Goal: Task Accomplishment & Management: Use online tool/utility

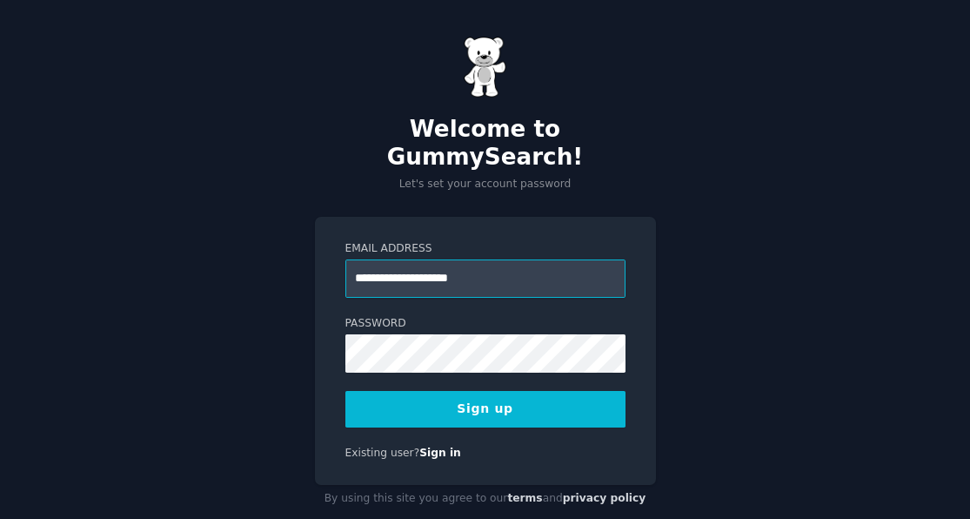
type input "**********"
click at [225, 376] on div "**********" at bounding box center [485, 274] width 970 height 549
click at [433, 391] on button "Sign up" at bounding box center [486, 409] width 280 height 37
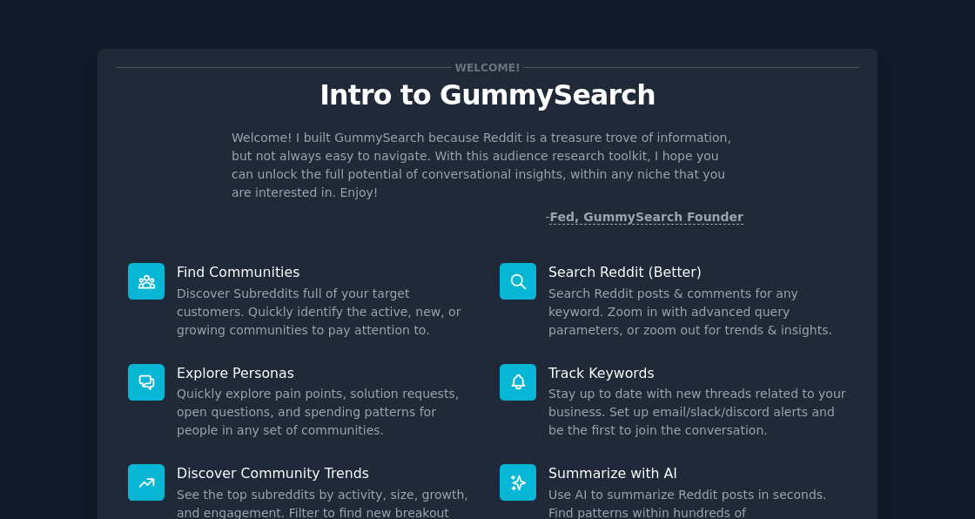
scroll to position [162, 0]
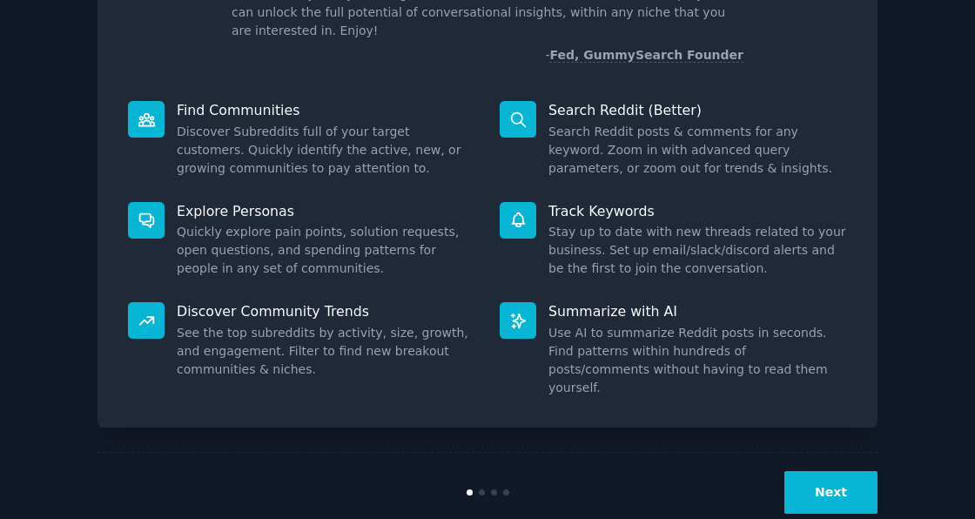
click at [817, 471] on button "Next" at bounding box center [830, 492] width 93 height 43
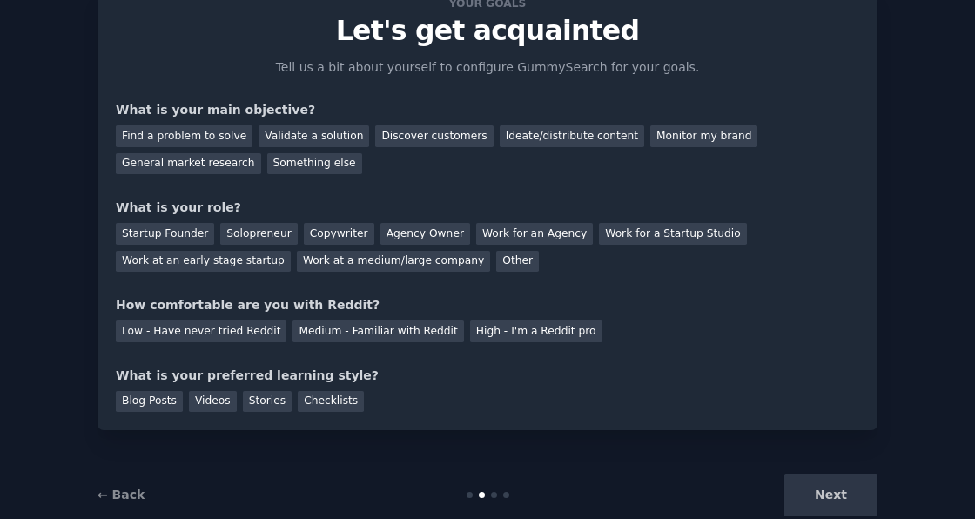
scroll to position [104, 0]
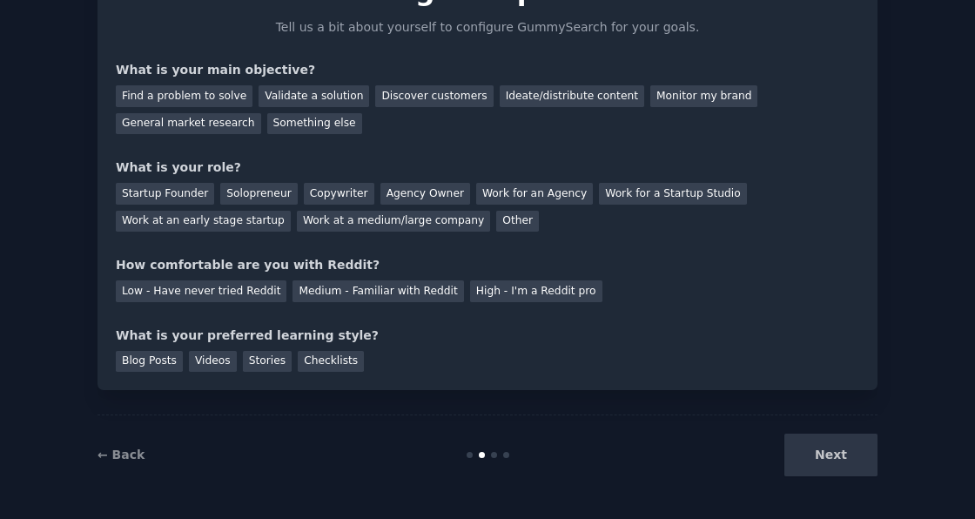
click at [831, 458] on div "Next" at bounding box center [747, 454] width 260 height 43
click at [316, 197] on div "Copywriter" at bounding box center [339, 194] width 70 height 22
click at [823, 460] on div "Next" at bounding box center [747, 454] width 260 height 43
click at [494, 291] on div "High - I'm a Reddit pro" at bounding box center [536, 291] width 132 height 22
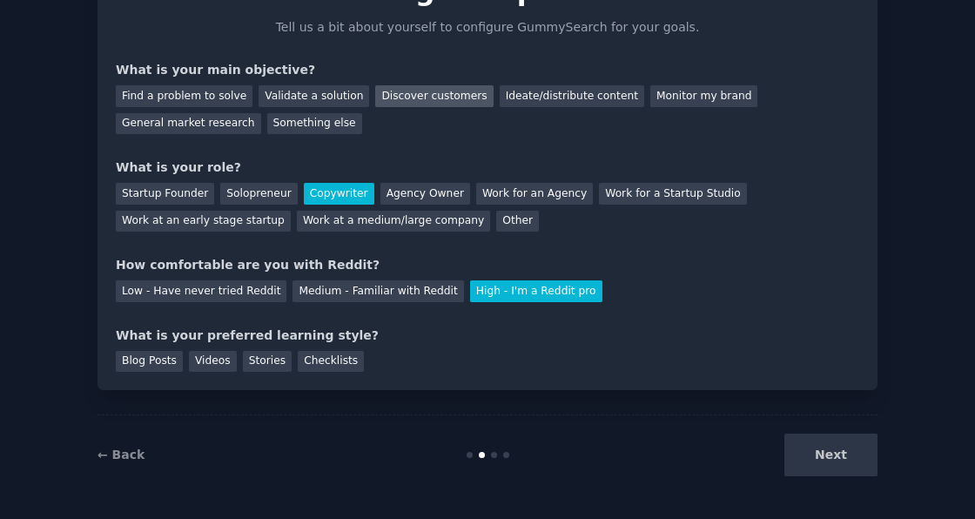
click at [420, 91] on div "Discover customers" at bounding box center [433, 96] width 117 height 22
click at [311, 359] on div "Checklists" at bounding box center [331, 362] width 66 height 22
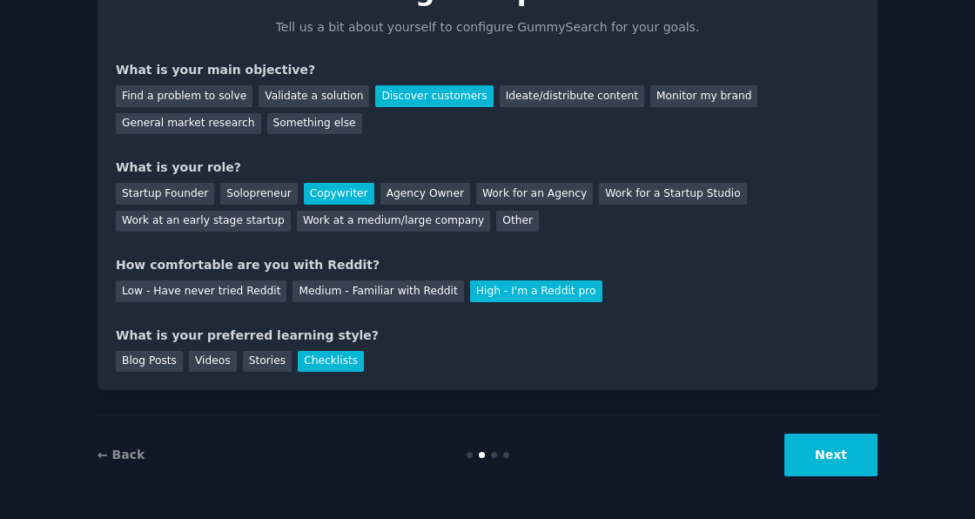
drag, startPoint x: 855, startPoint y: 462, endPoint x: 842, endPoint y: 459, distance: 13.5
click at [855, 463] on button "Next" at bounding box center [830, 454] width 93 height 43
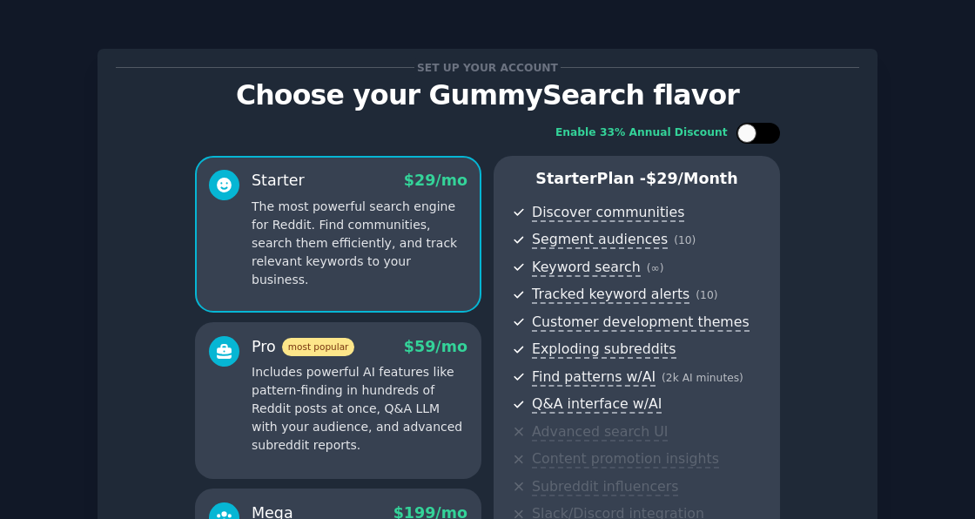
click at [753, 127] on div at bounding box center [758, 133] width 44 height 21
click at [751, 130] on div at bounding box center [749, 133] width 12 height 9
checkbox input "false"
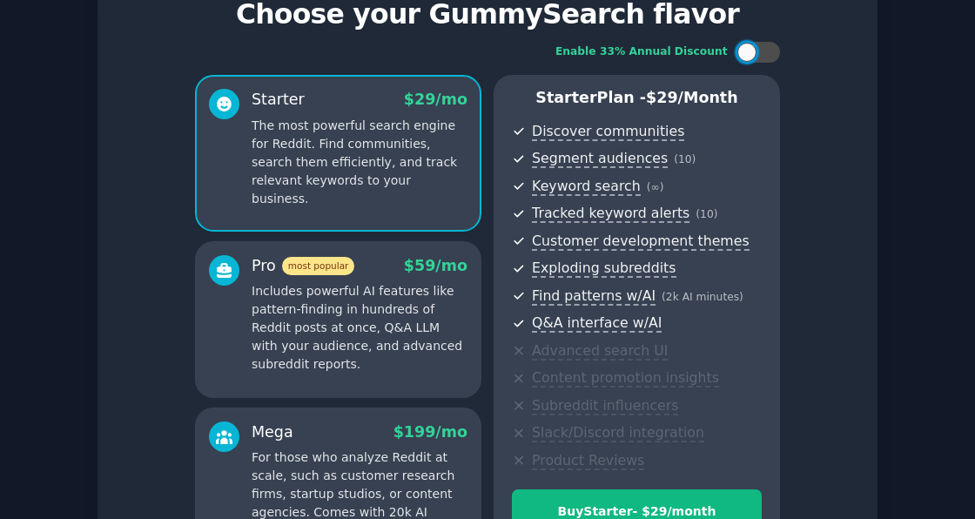
scroll to position [261, 0]
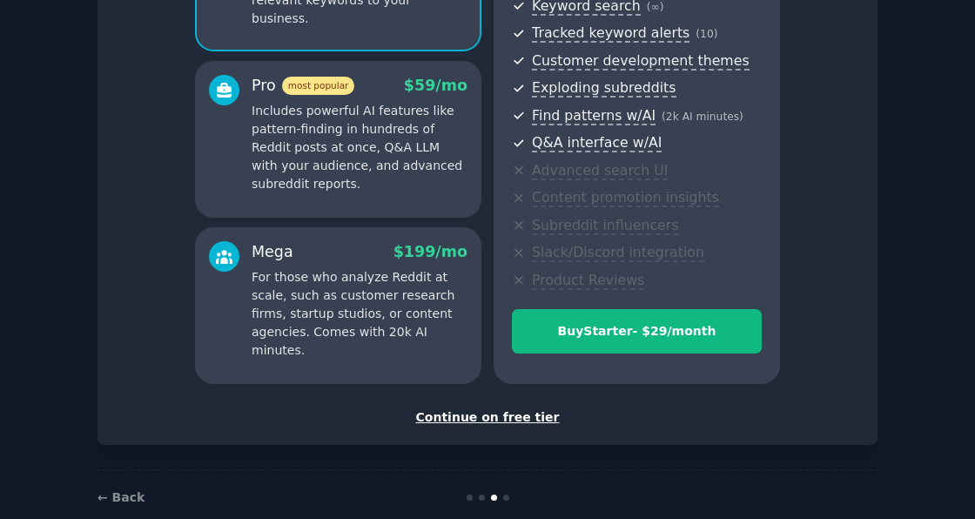
click at [516, 420] on div "Continue on free tier" at bounding box center [487, 417] width 743 height 18
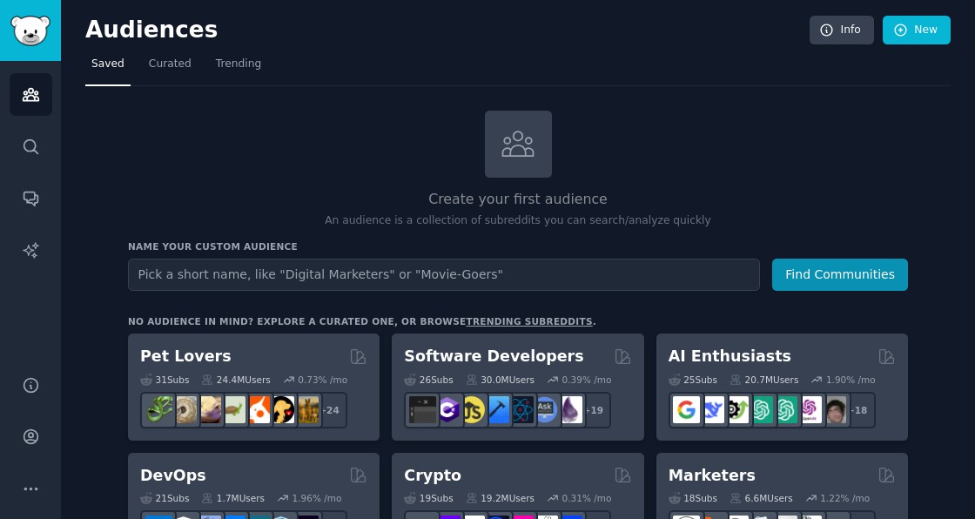
drag, startPoint x: 827, startPoint y: 1, endPoint x: 841, endPoint y: 175, distance: 174.6
click at [841, 185] on div "Create your first audience An audience is a collection of subreddits you can se…" at bounding box center [518, 170] width 780 height 118
drag, startPoint x: 818, startPoint y: 0, endPoint x: 882, endPoint y: 170, distance: 181.2
click at [881, 171] on div "Create your first audience An audience is a collection of subreddits you can se…" at bounding box center [518, 170] width 780 height 118
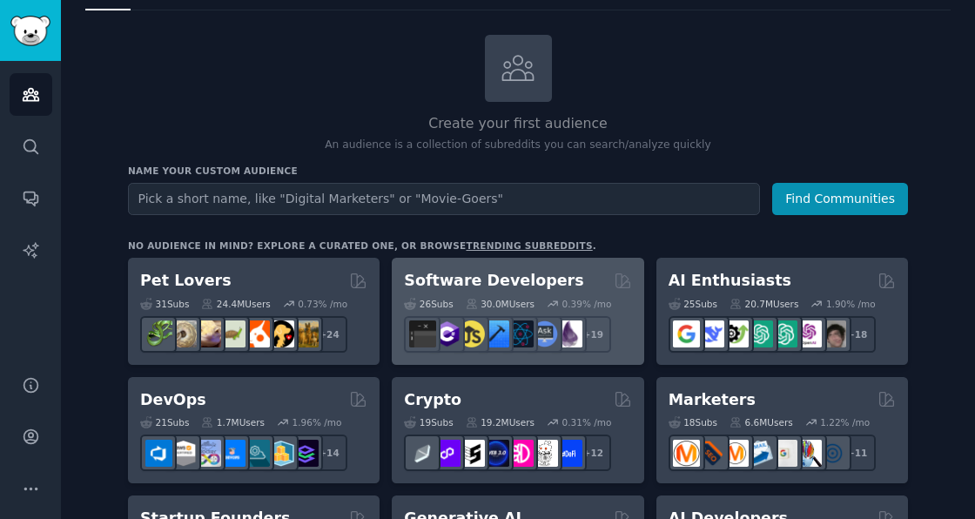
scroll to position [87, 0]
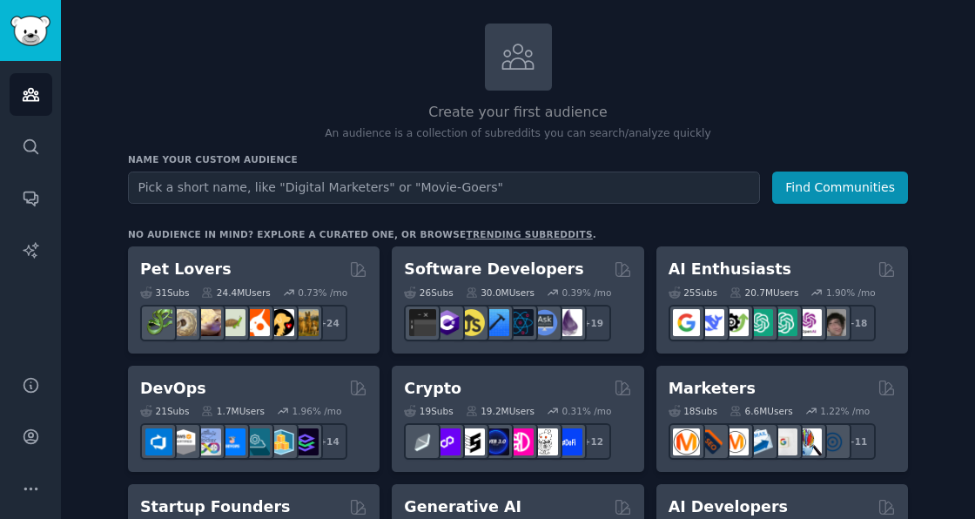
click at [305, 187] on input "text" at bounding box center [444, 187] width 632 height 32
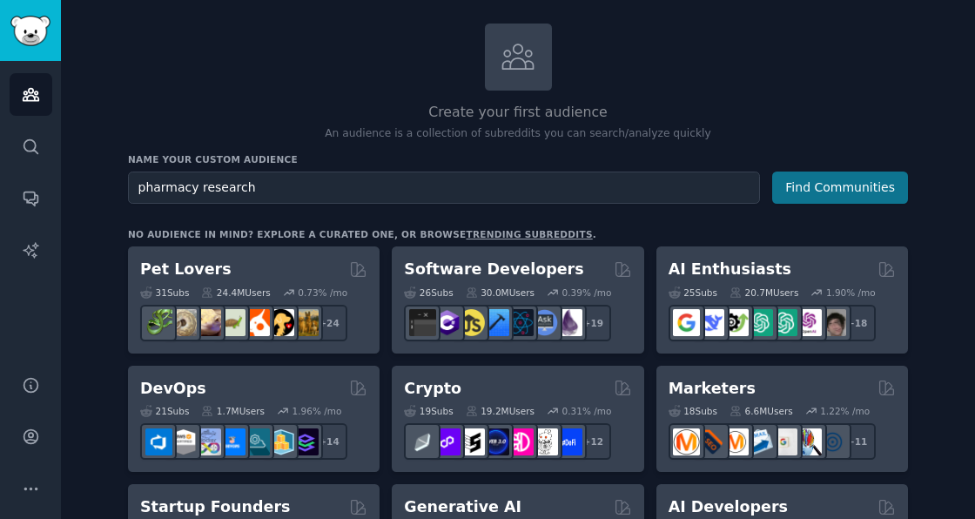
type input "pharmacy research"
click at [818, 194] on button "Find Communities" at bounding box center [840, 187] width 136 height 32
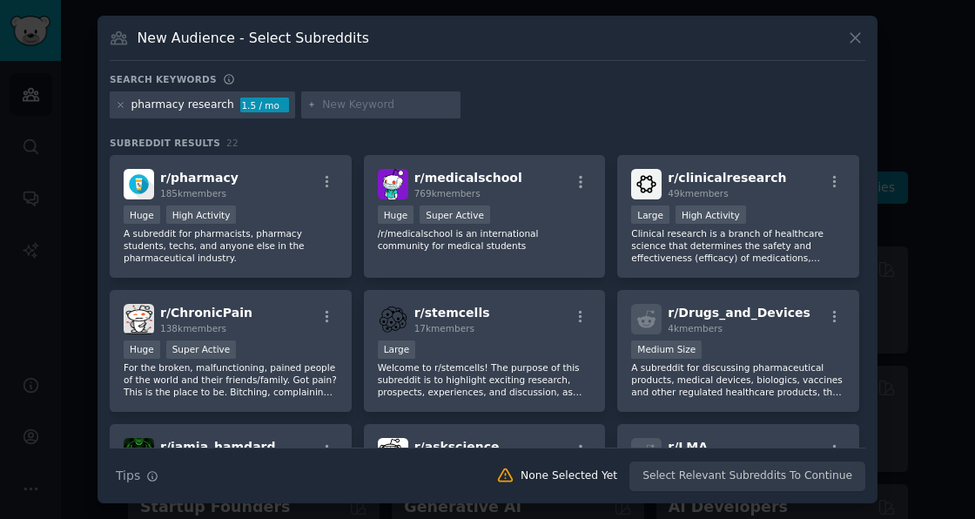
click at [384, 106] on input "text" at bounding box center [388, 105] width 132 height 16
type input "clinical"
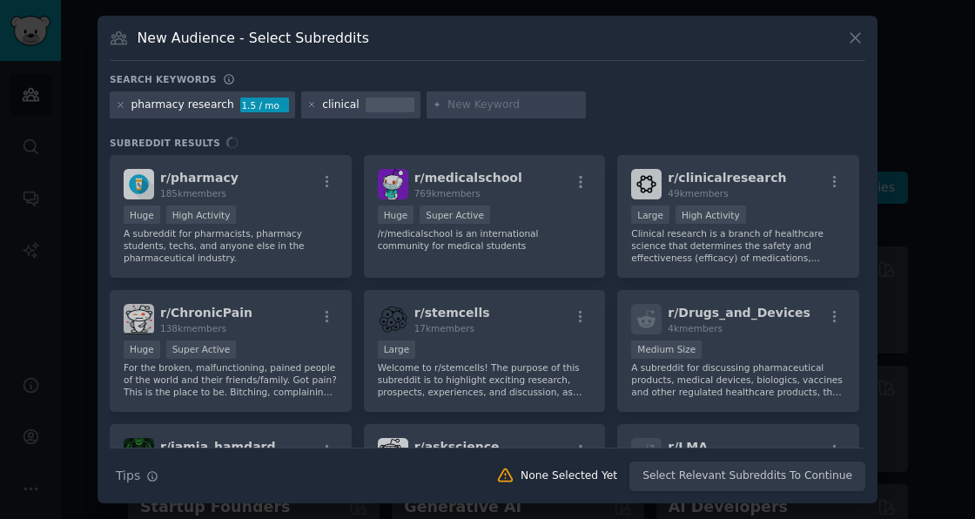
click at [456, 141] on h3 "Subreddit Results" at bounding box center [487, 143] width 755 height 12
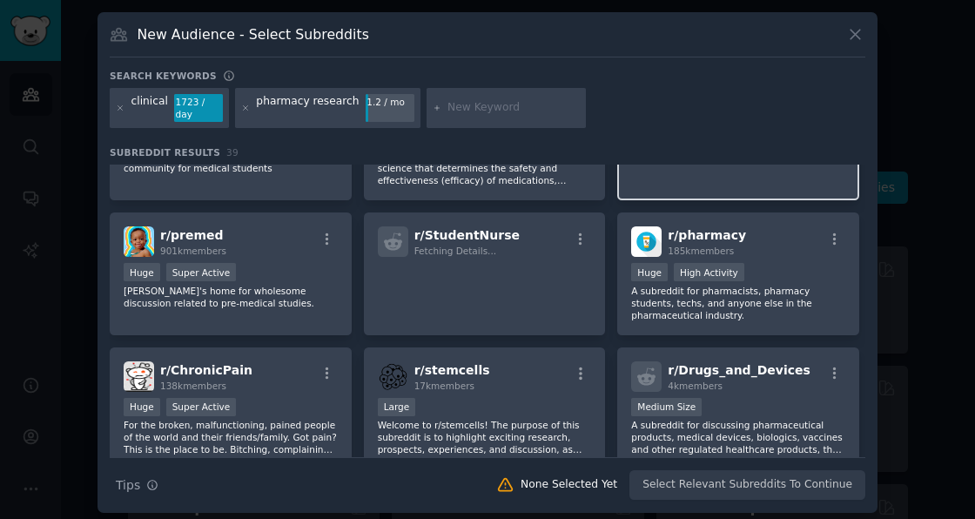
scroll to position [174, 0]
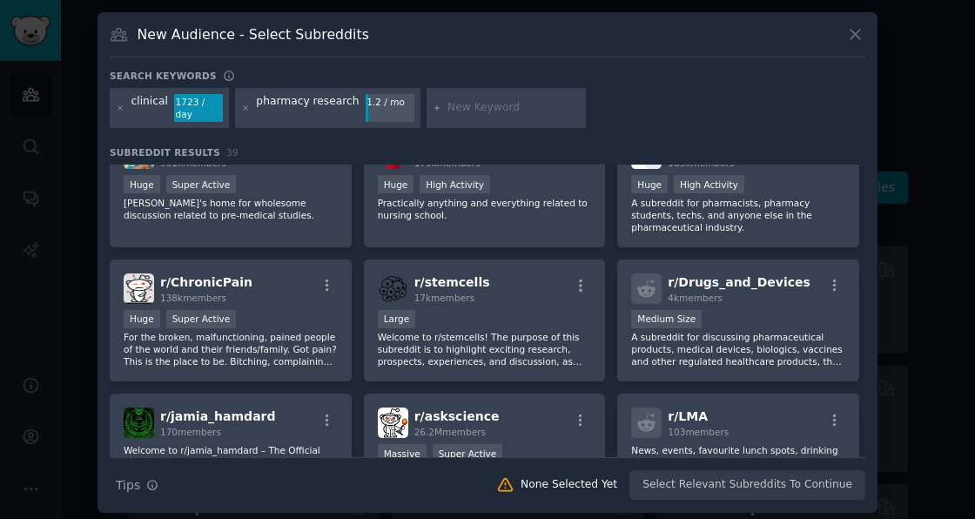
click at [803, 480] on div "Search Tips Tips None Selected Yet Select Relevant Subreddits To Continue" at bounding box center [487, 479] width 755 height 44
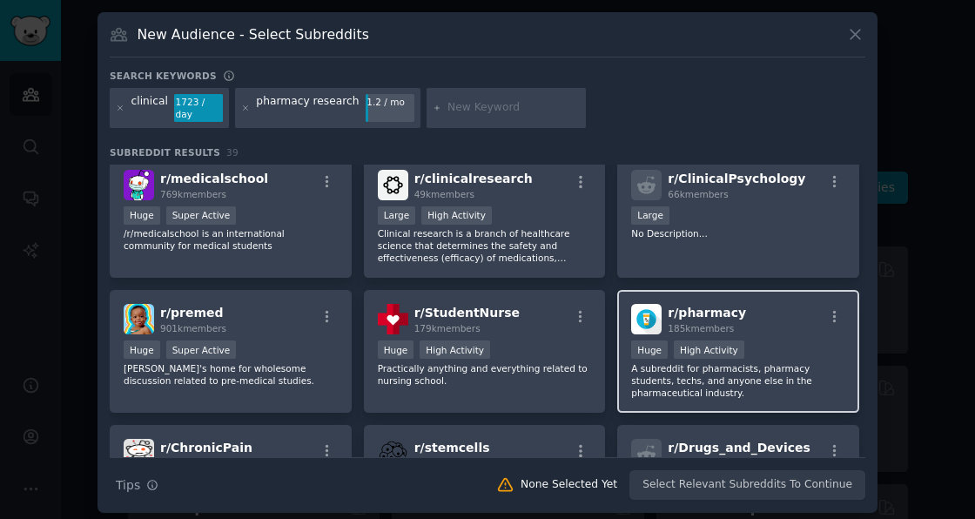
scroll to position [0, 0]
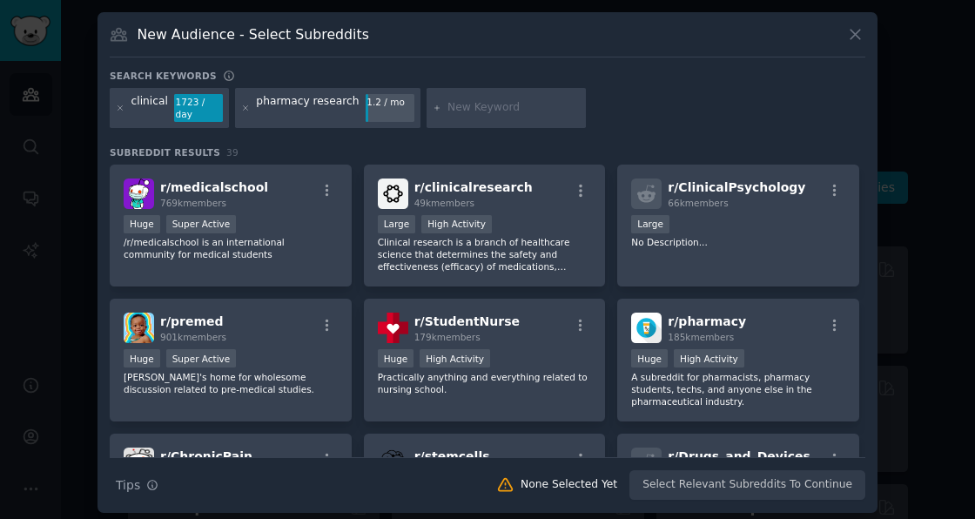
click at [470, 146] on h3 "Subreddit Results 39" at bounding box center [487, 152] width 755 height 12
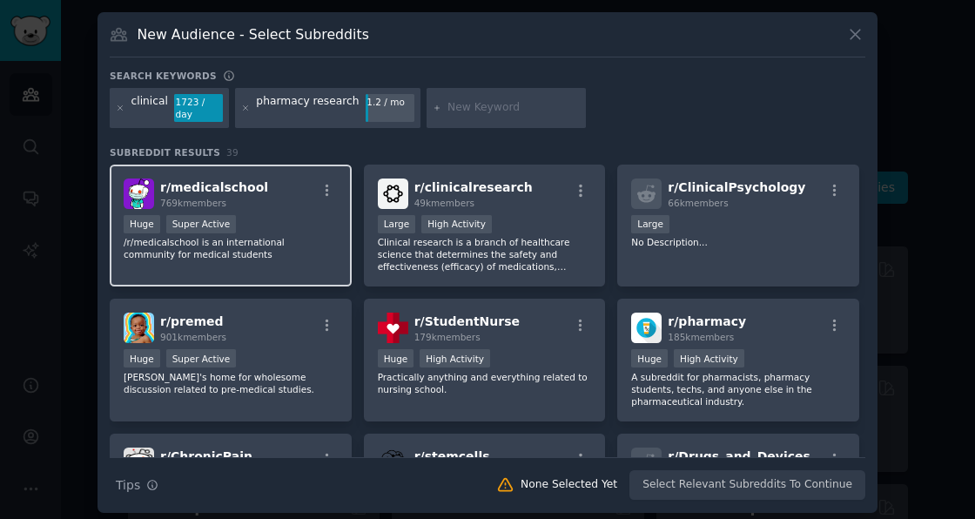
click at [294, 224] on div ">= 95th percentile for submissions / day Huge Super Active" at bounding box center [231, 226] width 214 height 22
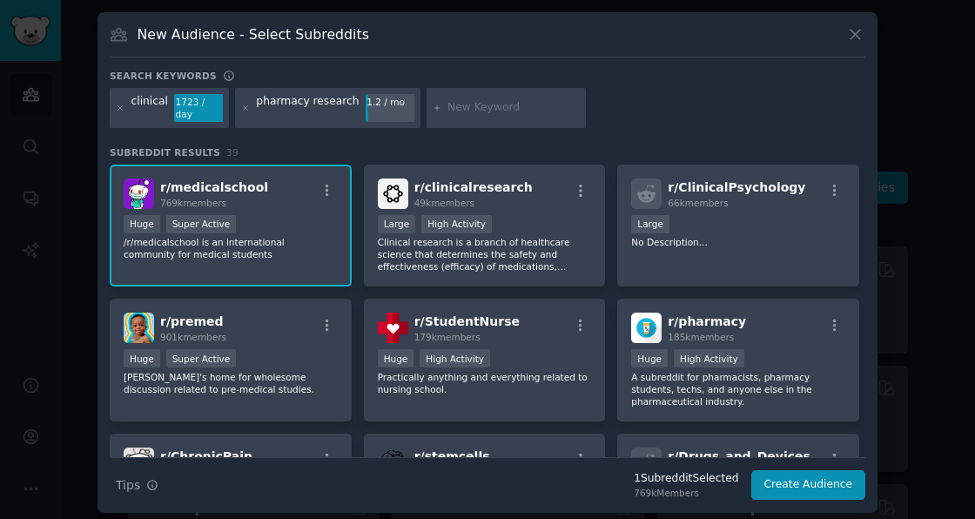
click at [287, 236] on p "/r/medicalschool is an international community for medical students" at bounding box center [231, 248] width 214 height 24
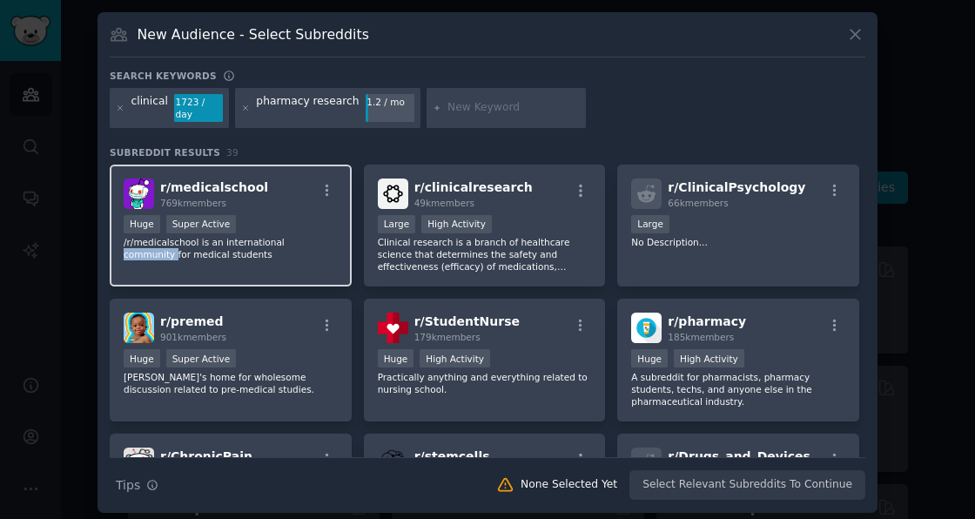
click at [287, 236] on p "/r/medicalschool is an international community for medical students" at bounding box center [231, 248] width 214 height 24
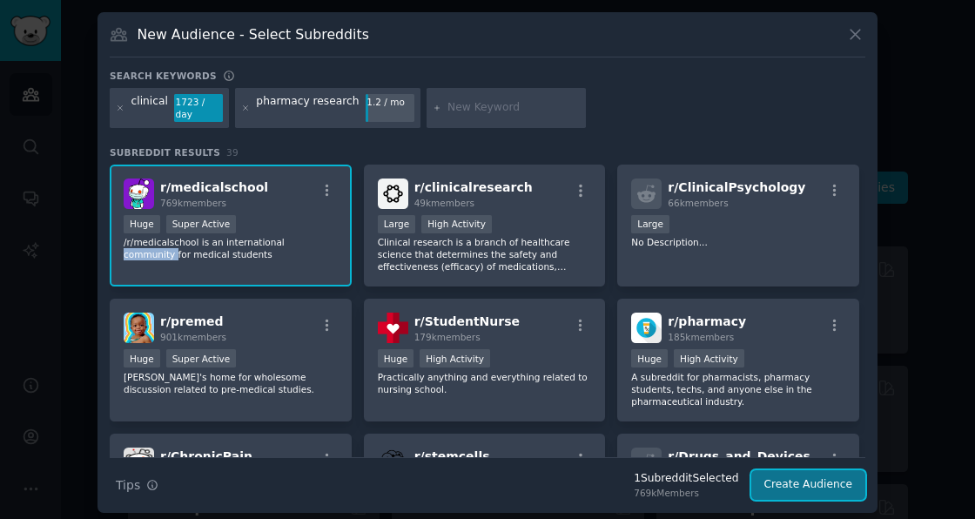
click at [806, 480] on button "Create Audience" at bounding box center [808, 485] width 115 height 30
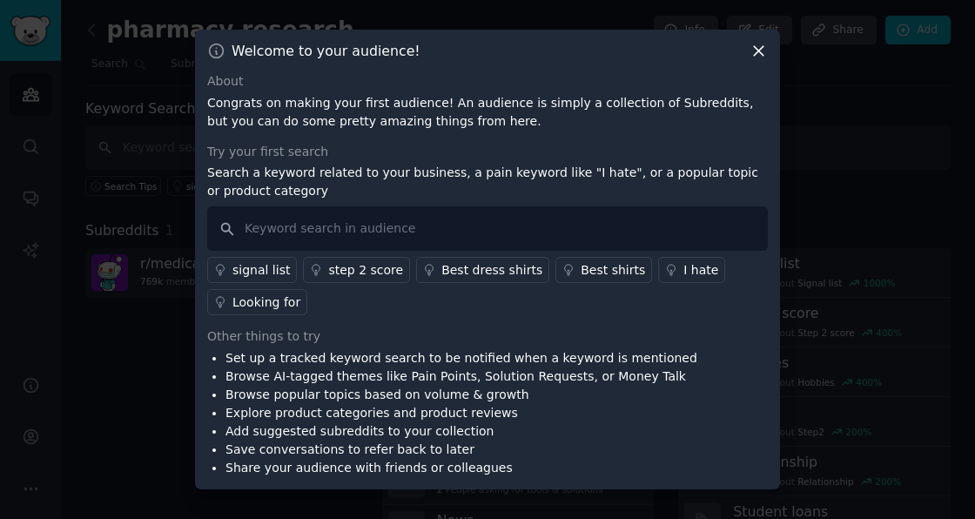
click at [755, 50] on icon at bounding box center [758, 51] width 18 height 18
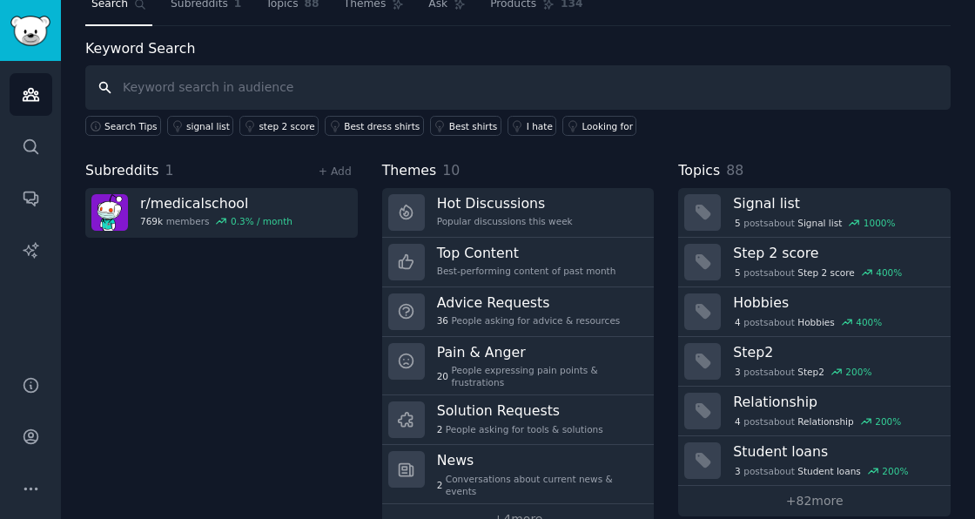
scroll to position [81, 0]
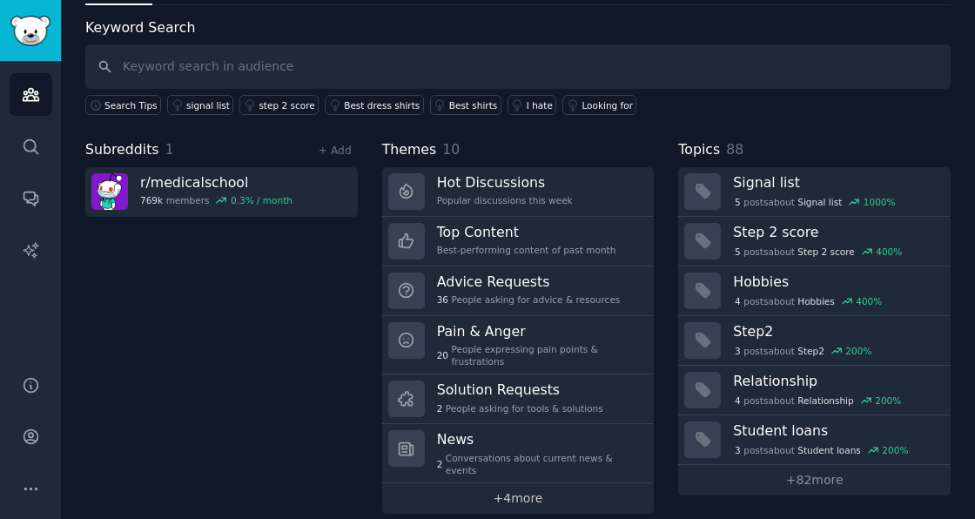
click at [503, 483] on link "+ 4 more" at bounding box center [518, 498] width 272 height 30
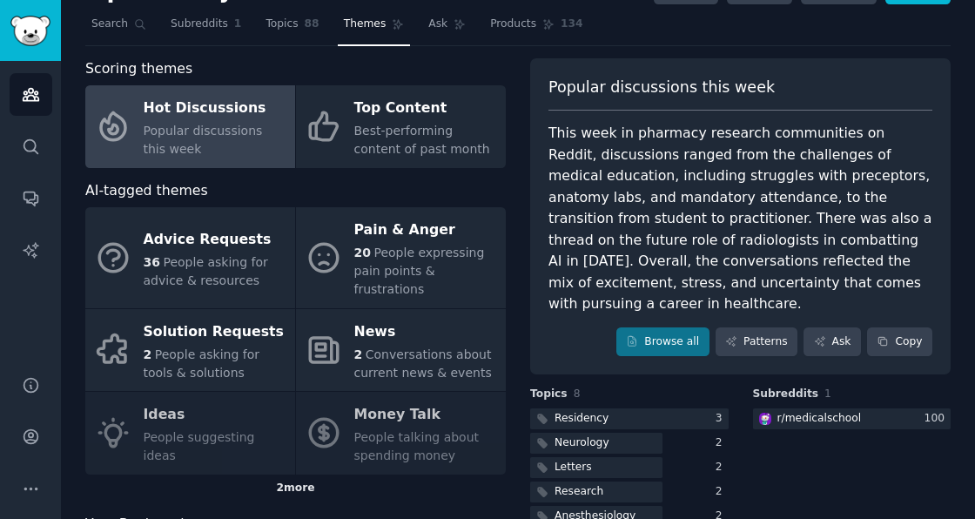
scroll to position [127, 0]
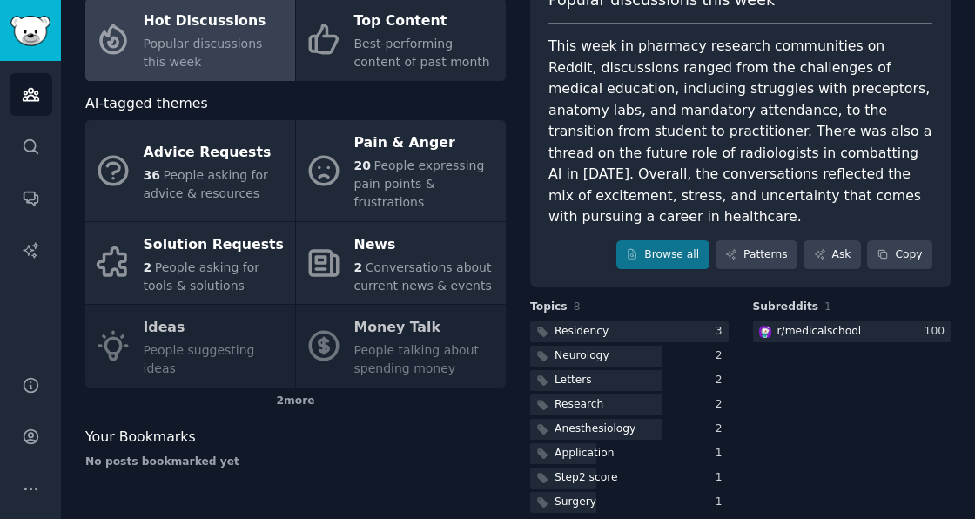
click at [303, 387] on div "2 more" at bounding box center [295, 401] width 420 height 28
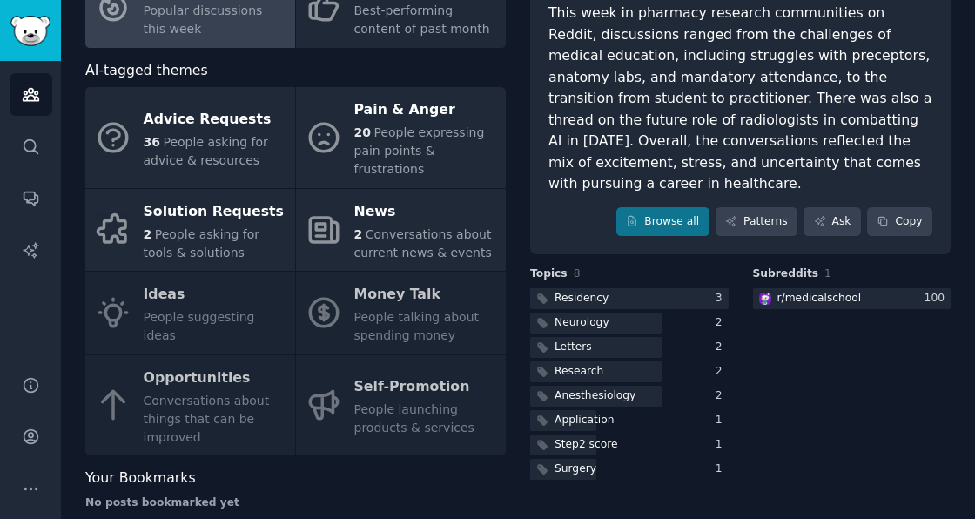
scroll to position [170, 0]
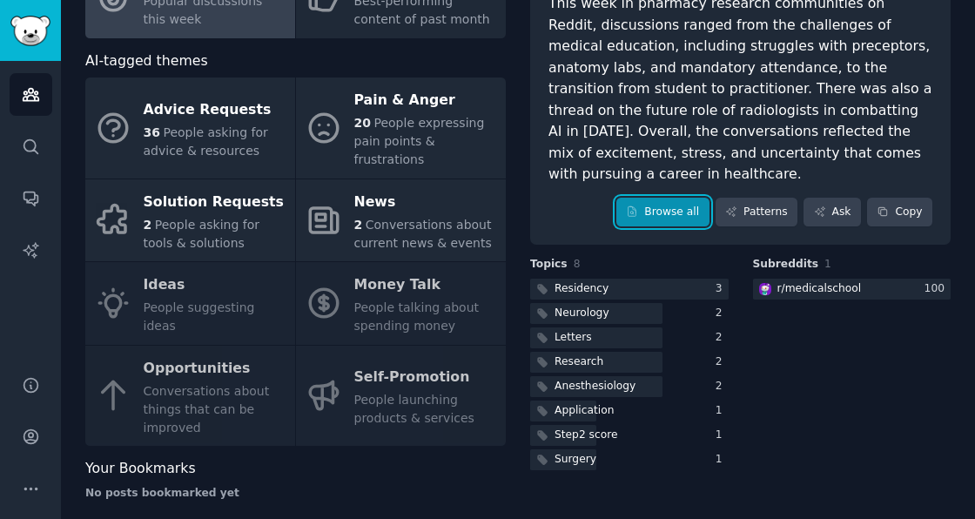
click at [664, 198] on link "Browse all" at bounding box center [662, 213] width 93 height 30
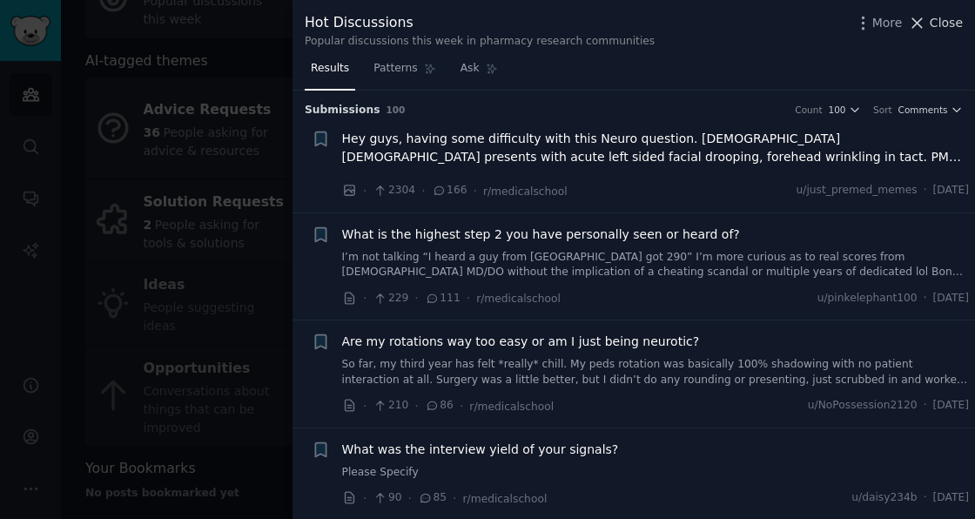
click at [934, 21] on span "Close" at bounding box center [946, 23] width 33 height 18
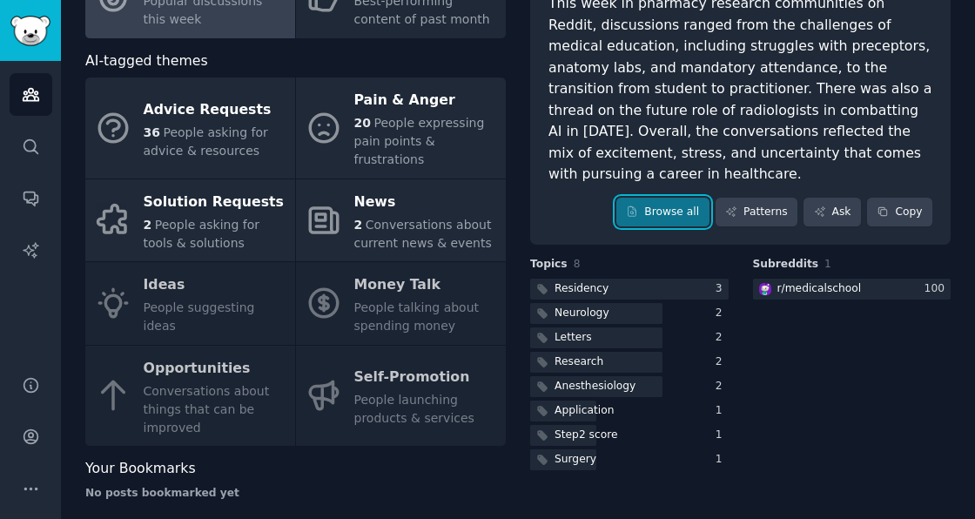
scroll to position [83, 0]
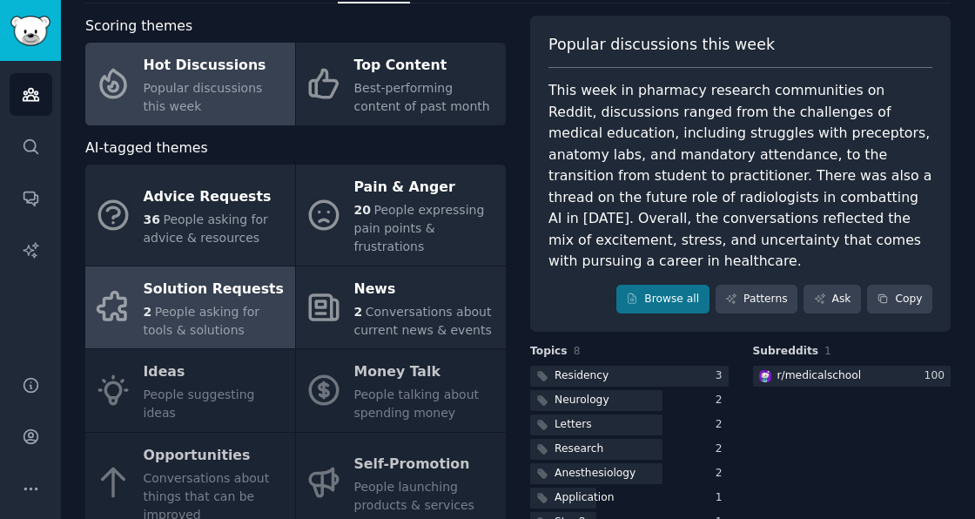
click at [209, 305] on span "People asking for tools & solutions" at bounding box center [202, 321] width 117 height 32
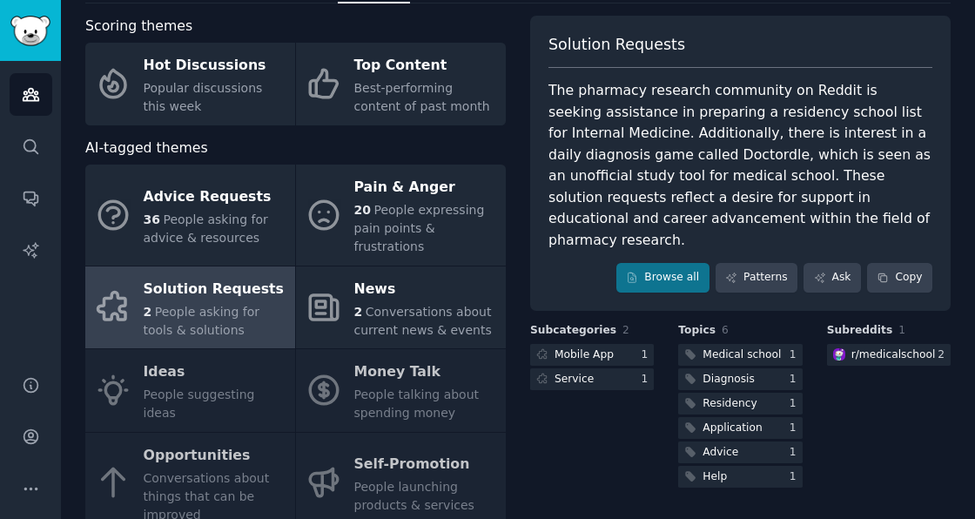
click at [173, 392] on div "Advice Requests 36 People asking for advice & resources Pain & Anger 20 People …" at bounding box center [295, 348] width 420 height 368
click at [181, 381] on div "Advice Requests 36 People asking for advice & resources Pain & Anger 20 People …" at bounding box center [295, 348] width 420 height 368
click at [182, 380] on div "Advice Requests 36 People asking for advice & resources Pain & Anger 20 People …" at bounding box center [295, 348] width 420 height 368
drag, startPoint x: 182, startPoint y: 380, endPoint x: 166, endPoint y: 305, distance: 76.5
click at [168, 305] on span "People asking for tools & solutions" at bounding box center [202, 321] width 117 height 32
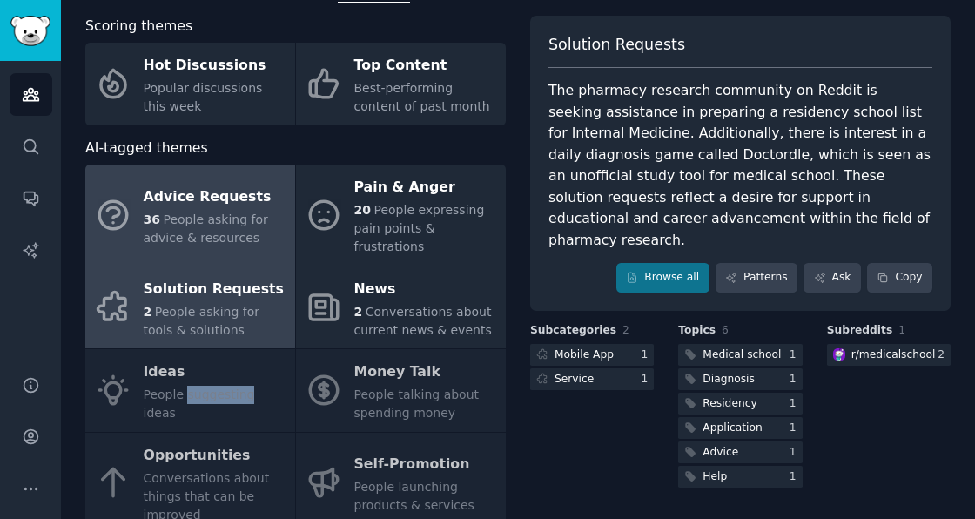
click at [178, 214] on span "People asking for advice & resources" at bounding box center [206, 228] width 124 height 32
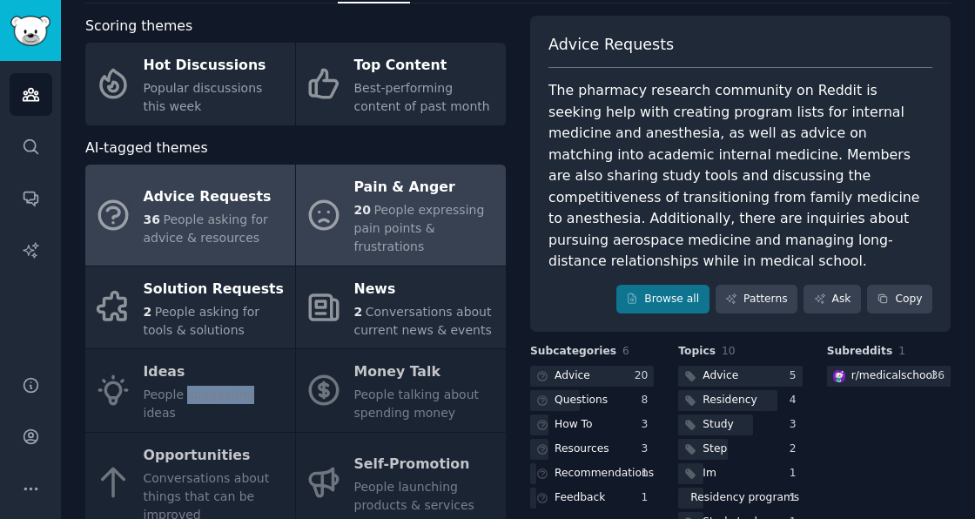
click at [418, 213] on span "People expressing pain points & frustrations" at bounding box center [419, 228] width 131 height 50
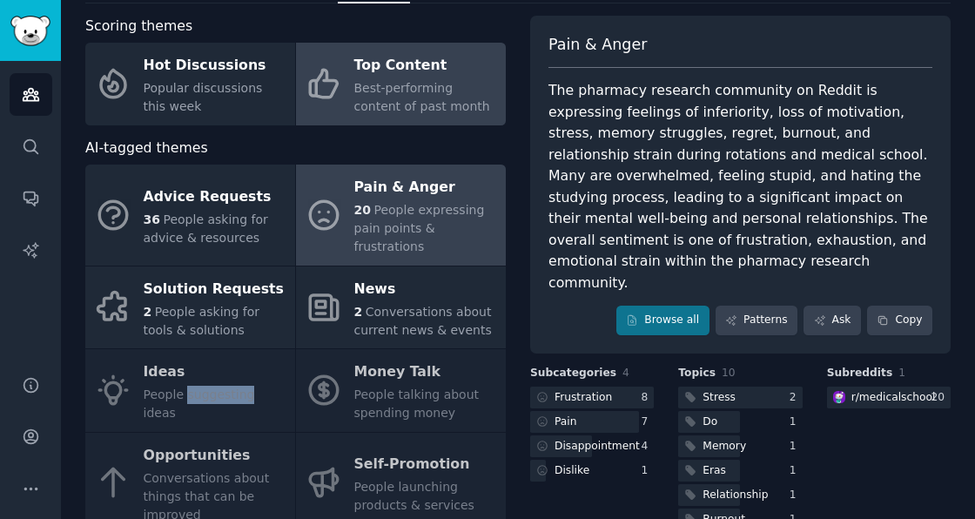
click at [406, 90] on span "Best-performing content of past month" at bounding box center [422, 97] width 136 height 32
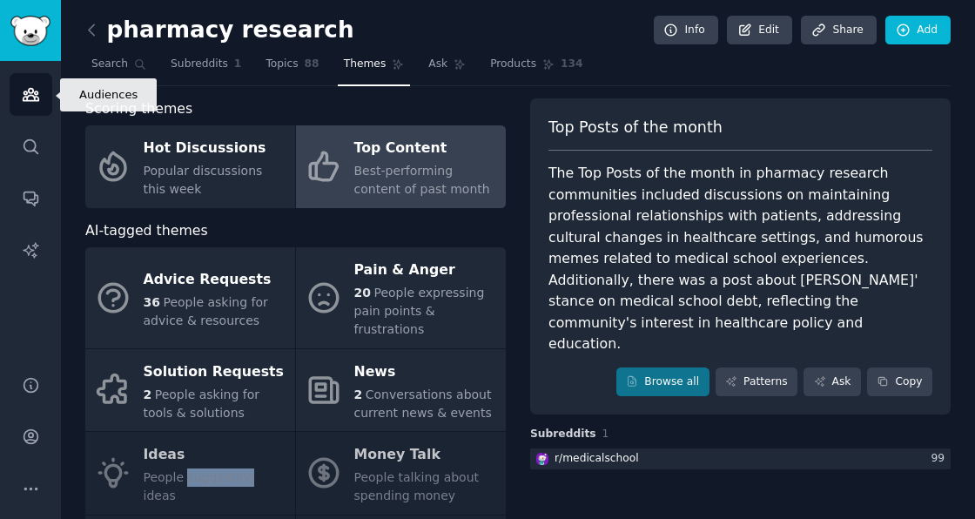
click at [30, 102] on icon "Sidebar" at bounding box center [31, 94] width 18 height 18
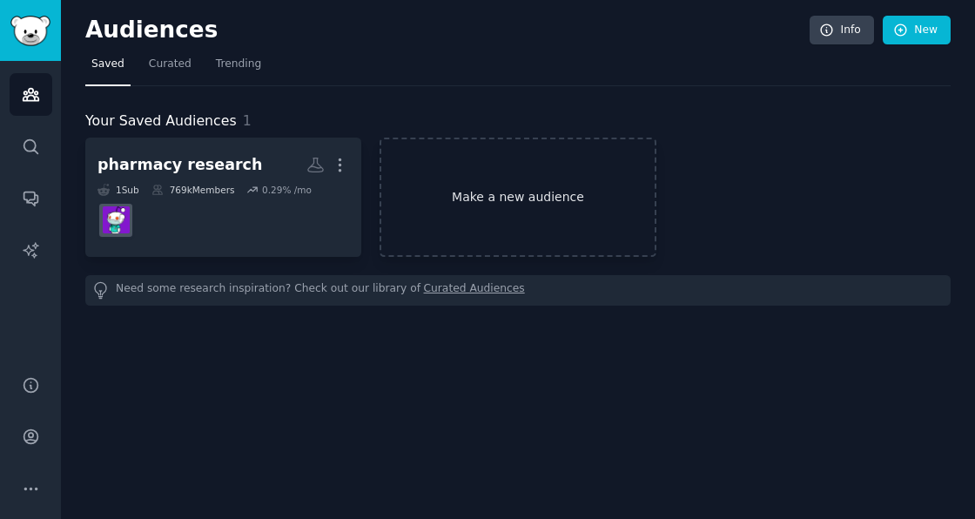
click at [504, 187] on link "Make a new audience" at bounding box center [517, 197] width 276 height 119
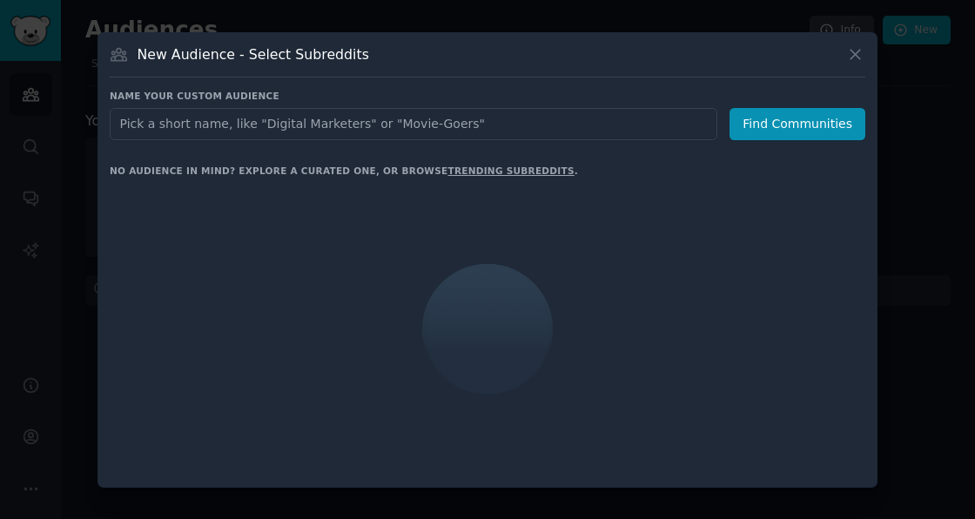
click at [338, 120] on input "text" at bounding box center [414, 124] width 608 height 32
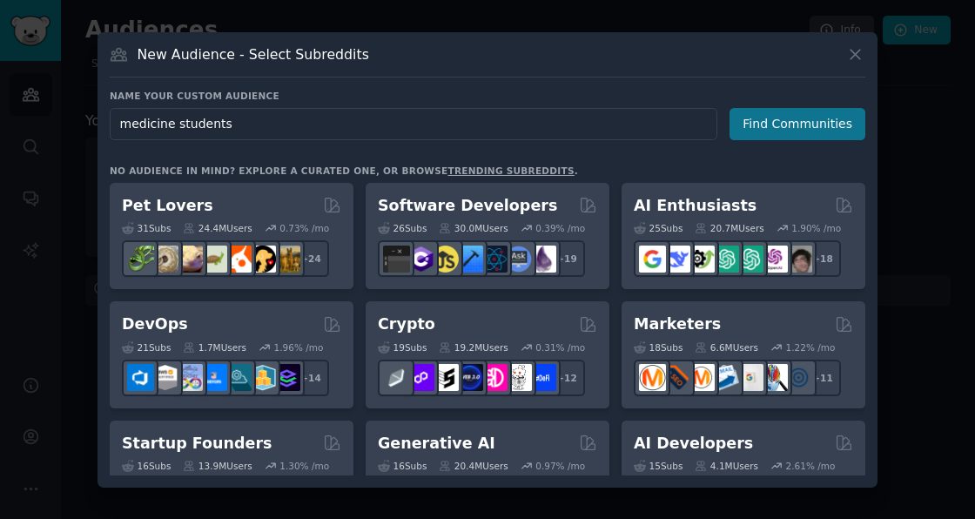
type input "medicine students"
click at [811, 125] on button "Find Communities" at bounding box center [797, 124] width 136 height 32
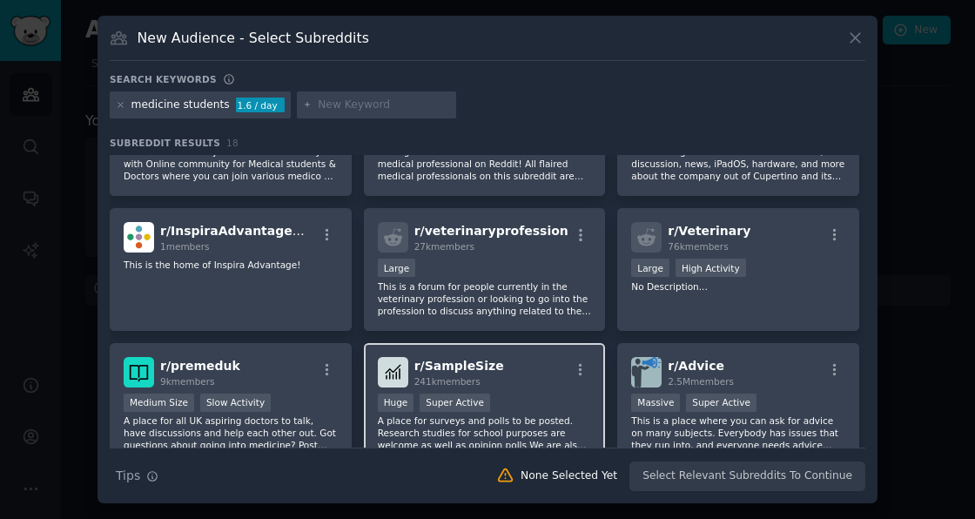
scroll to position [563, 0]
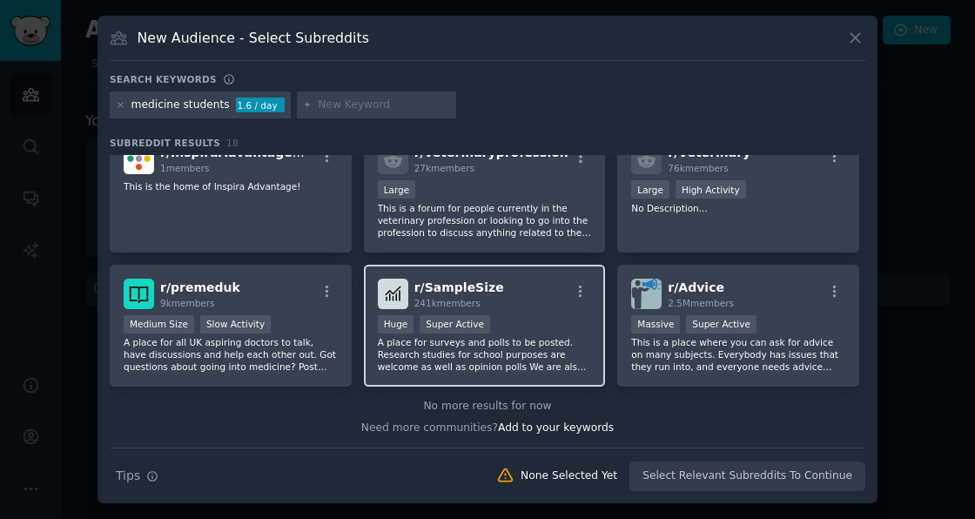
click at [547, 339] on p "A place for surveys and polls to be posted. Research studies for school purpose…" at bounding box center [485, 354] width 214 height 37
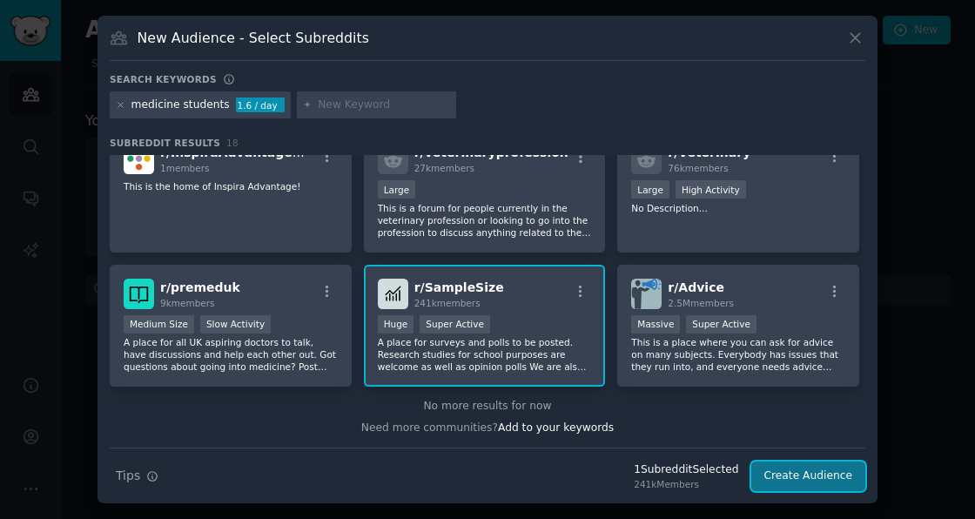
click at [802, 471] on button "Create Audience" at bounding box center [808, 476] width 115 height 30
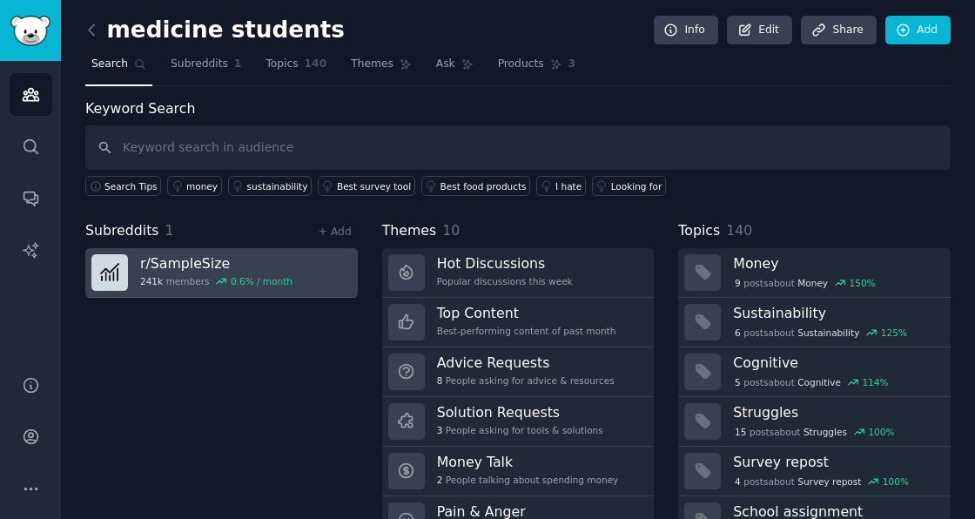
click at [192, 269] on h3 "r/ SampleSize" at bounding box center [216, 263] width 152 height 18
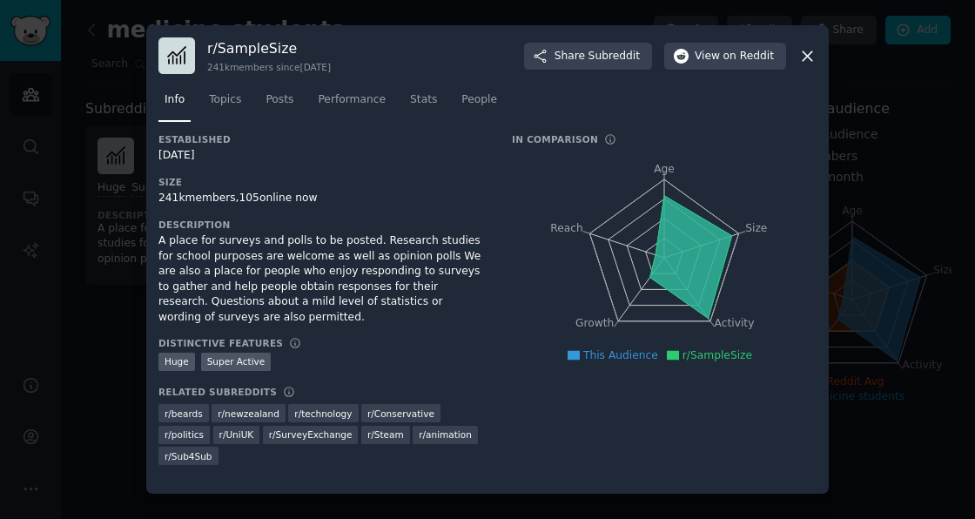
click at [807, 59] on icon at bounding box center [807, 56] width 18 height 18
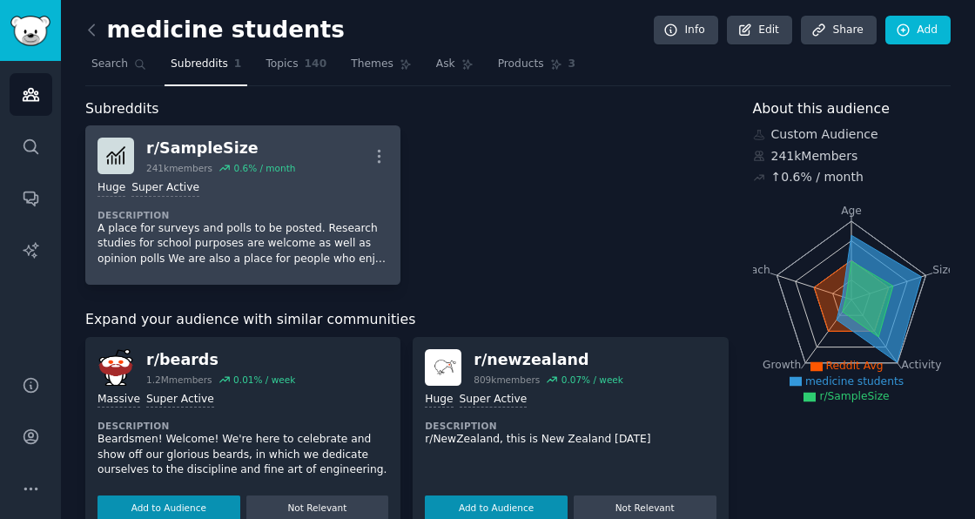
click at [222, 149] on div "r/ SampleSize" at bounding box center [220, 149] width 149 height 22
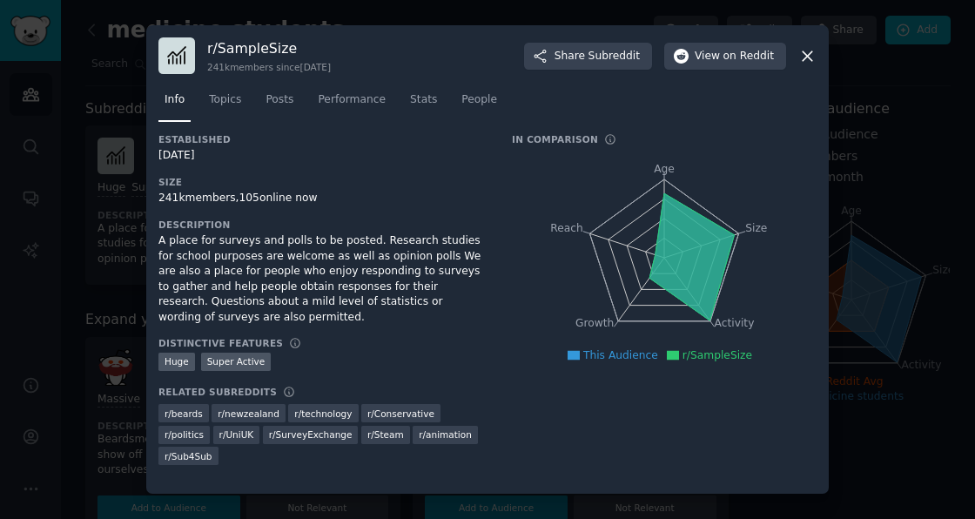
click at [803, 55] on icon at bounding box center [807, 56] width 18 height 18
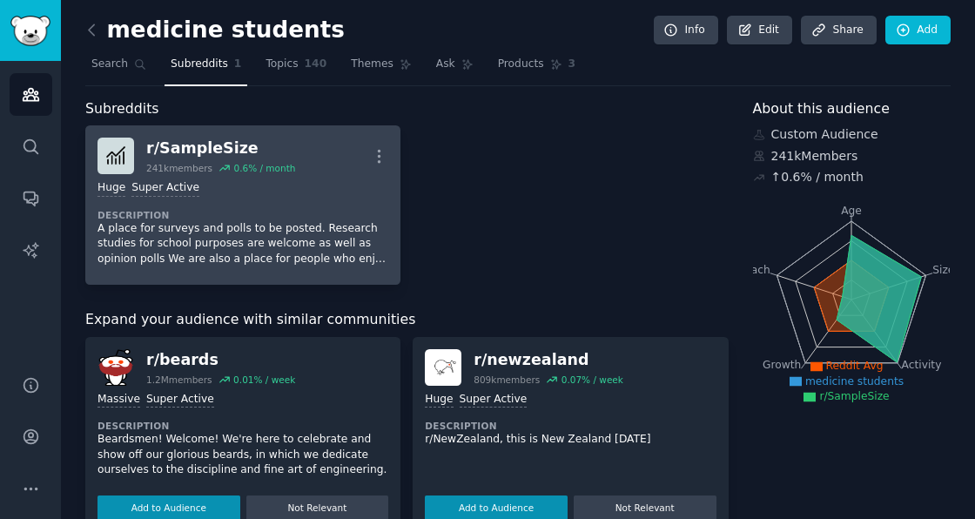
click at [133, 158] on img at bounding box center [115, 156] width 37 height 37
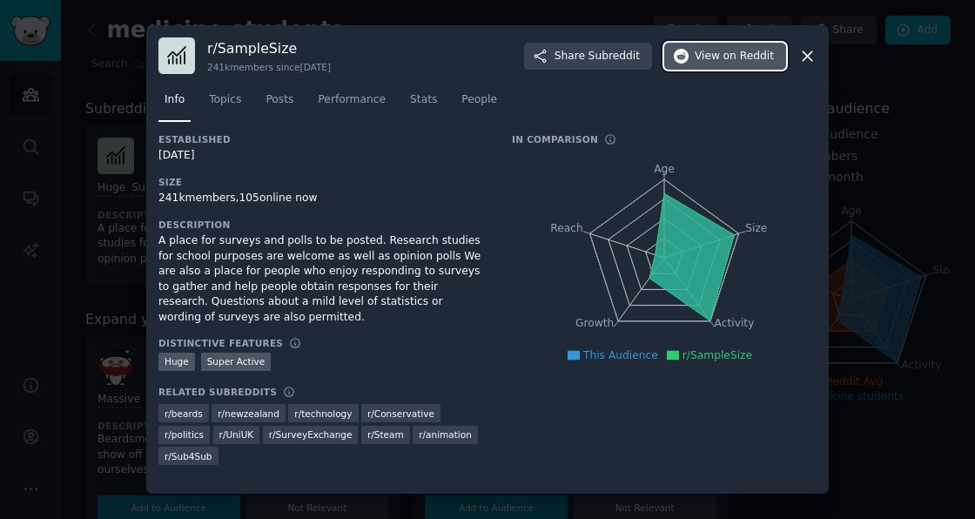
click at [735, 58] on span "on Reddit" at bounding box center [748, 57] width 50 height 16
click at [805, 57] on icon at bounding box center [807, 56] width 10 height 10
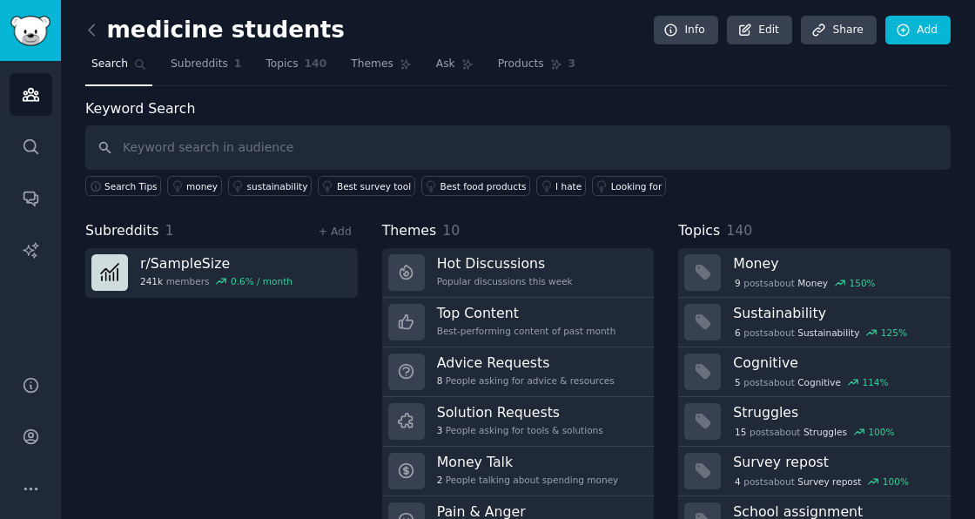
scroll to position [81, 0]
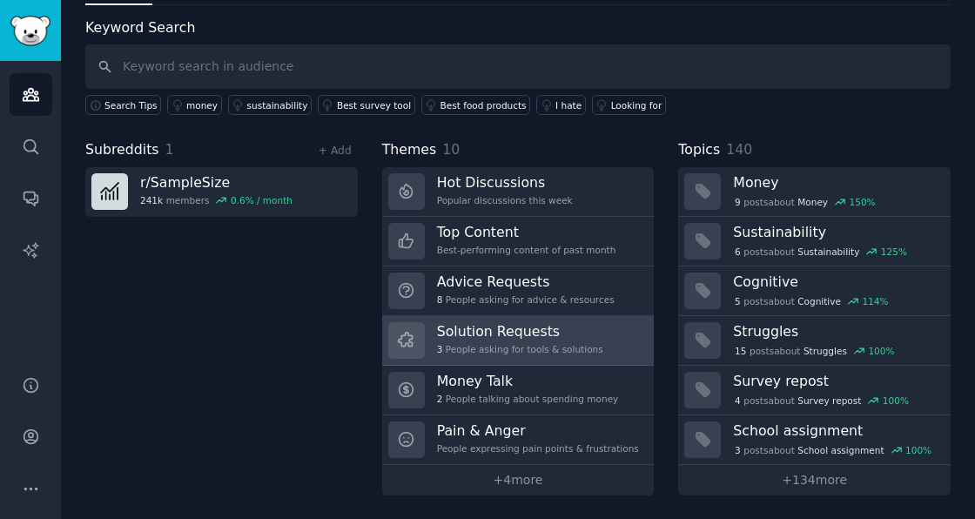
click at [489, 351] on div "3 People asking for tools & solutions" at bounding box center [520, 349] width 166 height 12
